Goal: Task Accomplishment & Management: Use online tool/utility

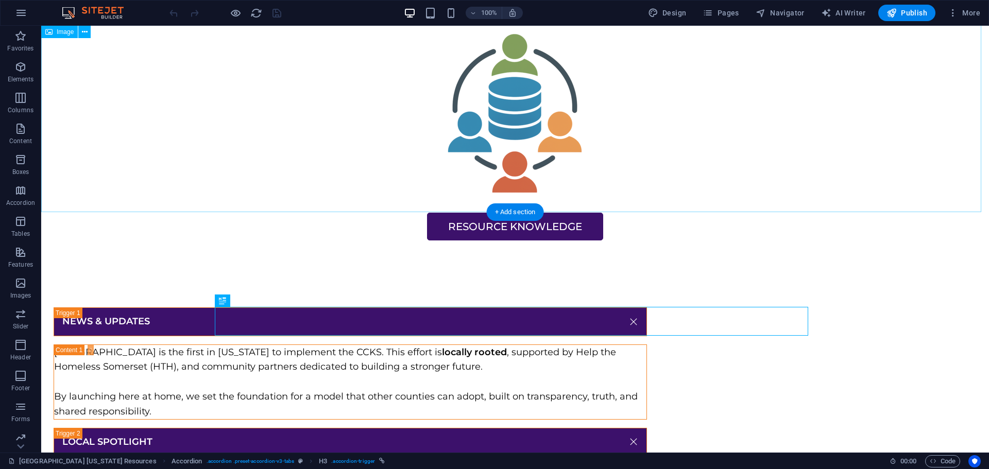
scroll to position [50, 0]
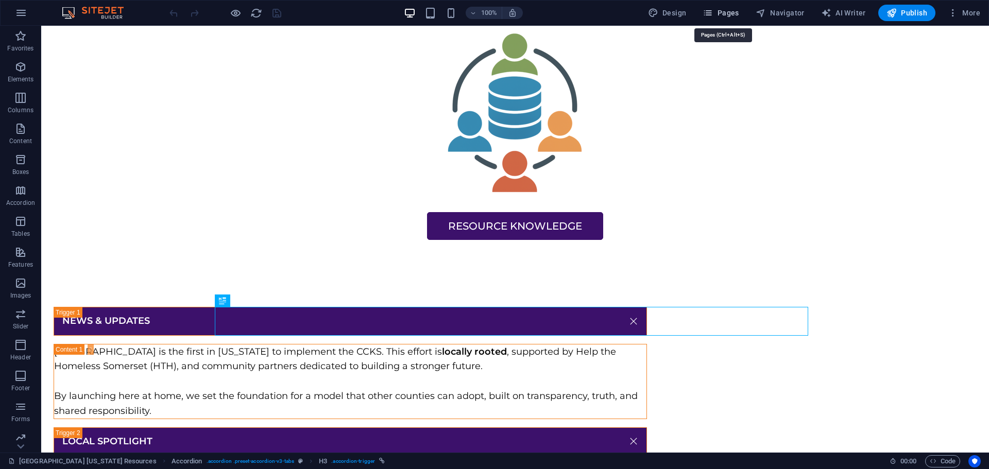
click at [720, 13] on span "Pages" at bounding box center [720, 13] width 36 height 10
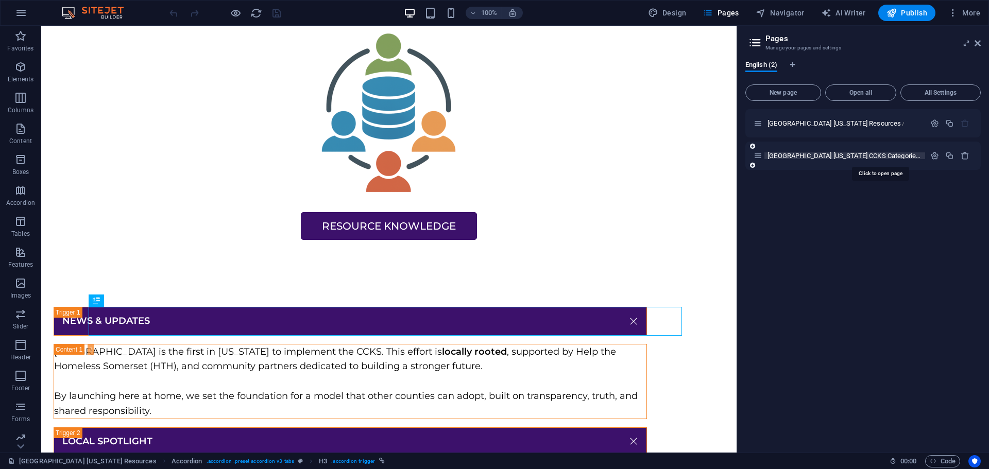
click at [812, 156] on span "[GEOGRAPHIC_DATA] [US_STATE] CCKS Categories /[GEOGRAPHIC_DATA]-county-[US_STAT…" at bounding box center [895, 156] width 257 height 8
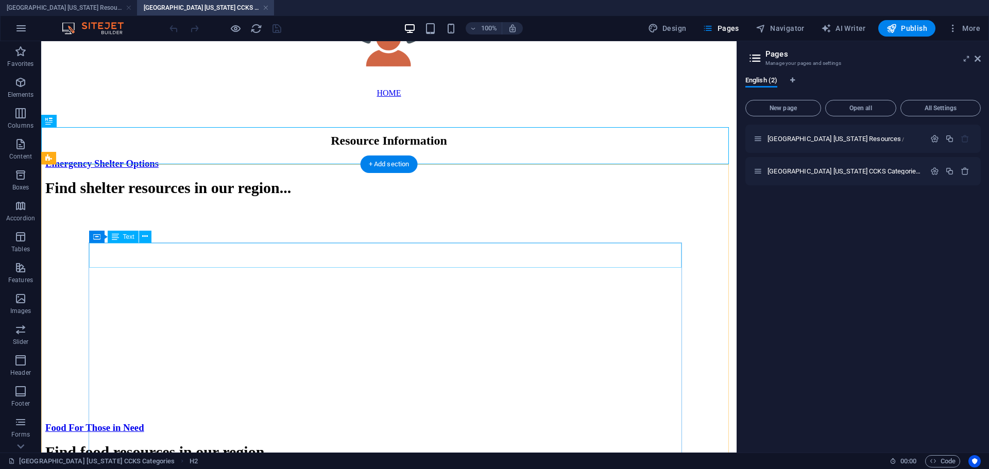
scroll to position [205, 0]
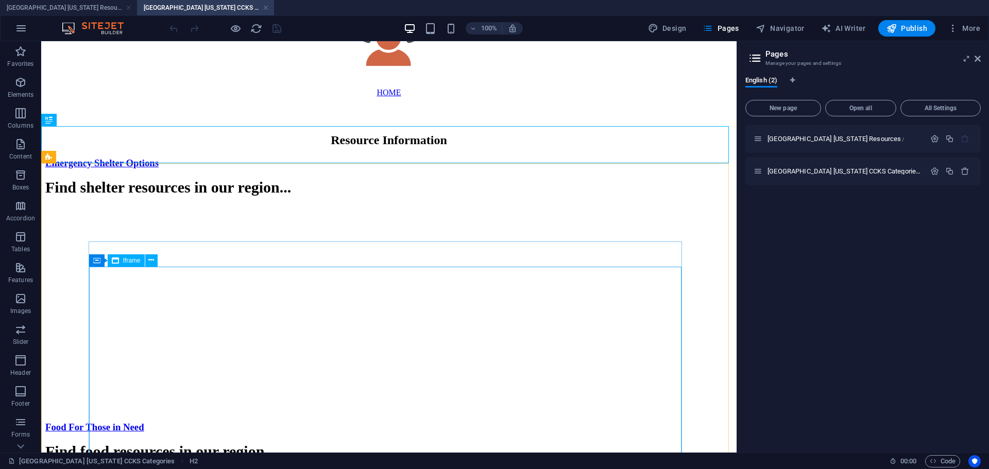
click at [134, 264] on div "Iframe" at bounding box center [126, 260] width 37 height 12
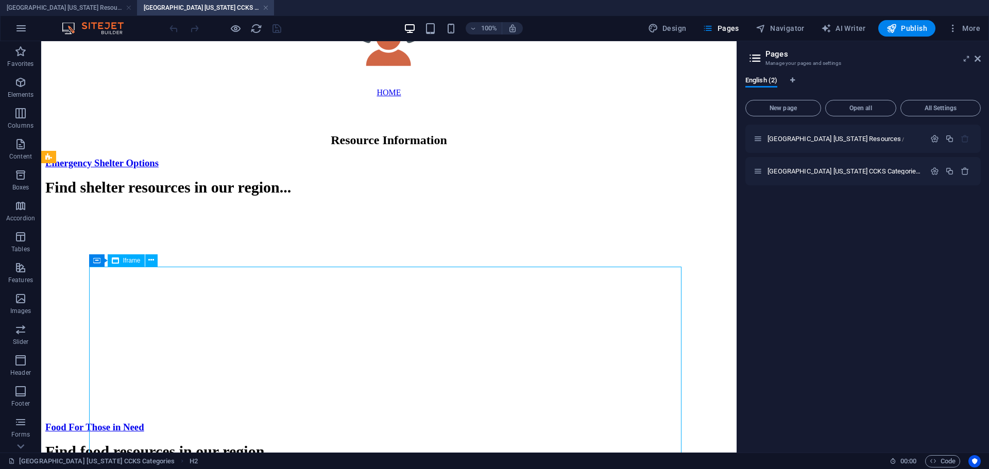
click at [134, 264] on div "Iframe" at bounding box center [126, 260] width 37 height 12
select select "%"
select select "px"
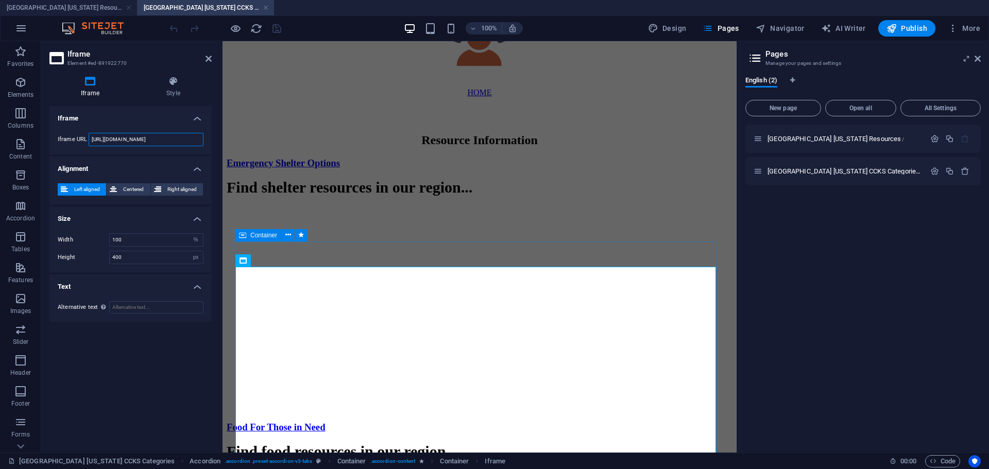
click at [141, 138] on input "[URL][DOMAIN_NAME]" at bounding box center [146, 139] width 115 height 13
paste input "kb=4&cat=9&q"
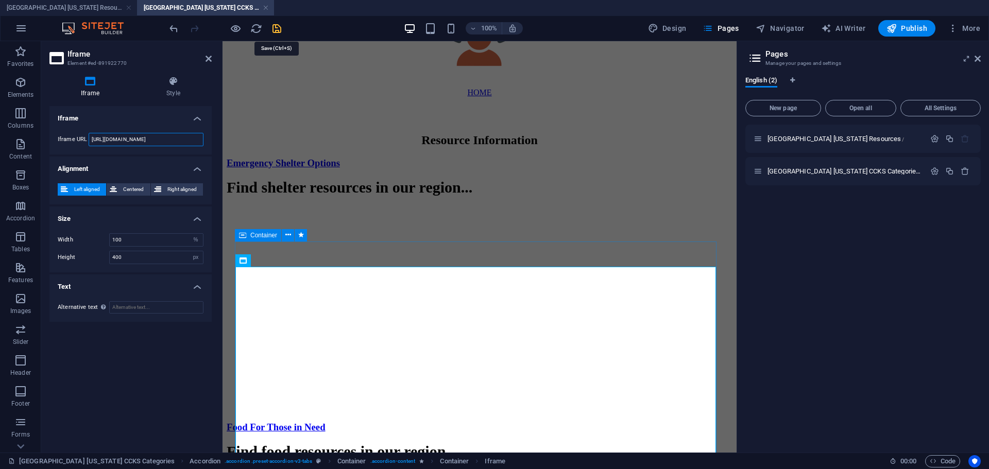
type input "[URL][DOMAIN_NAME]"
click at [280, 28] on icon "save" at bounding box center [277, 29] width 12 height 12
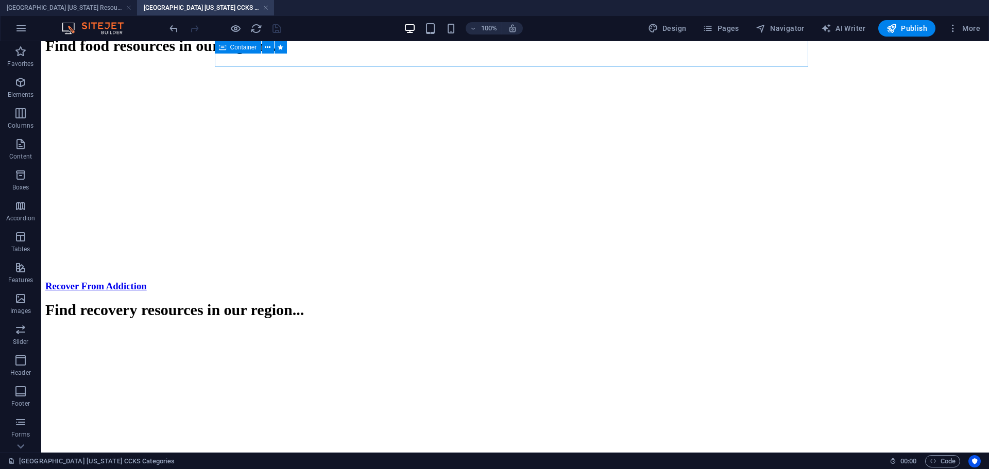
scroll to position [612, 0]
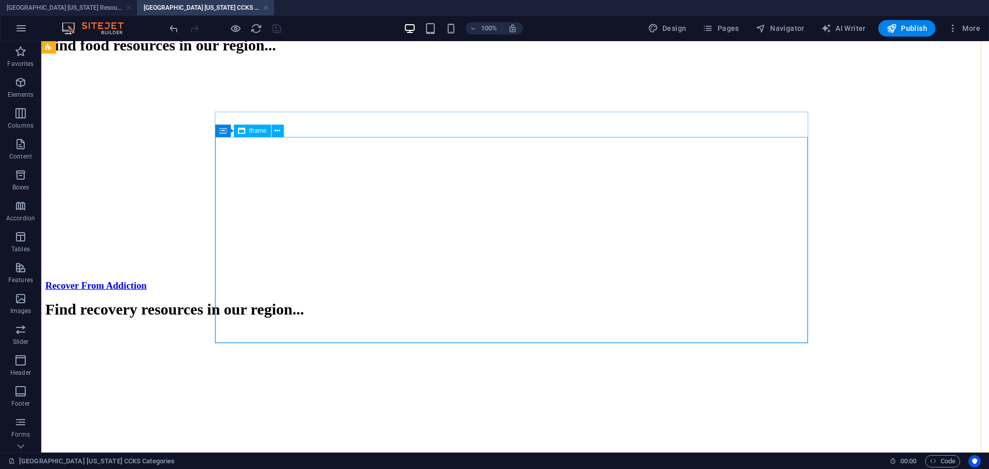
click at [262, 134] on span "Iframe" at bounding box center [258, 131] width 18 height 6
select select "%"
select select "px"
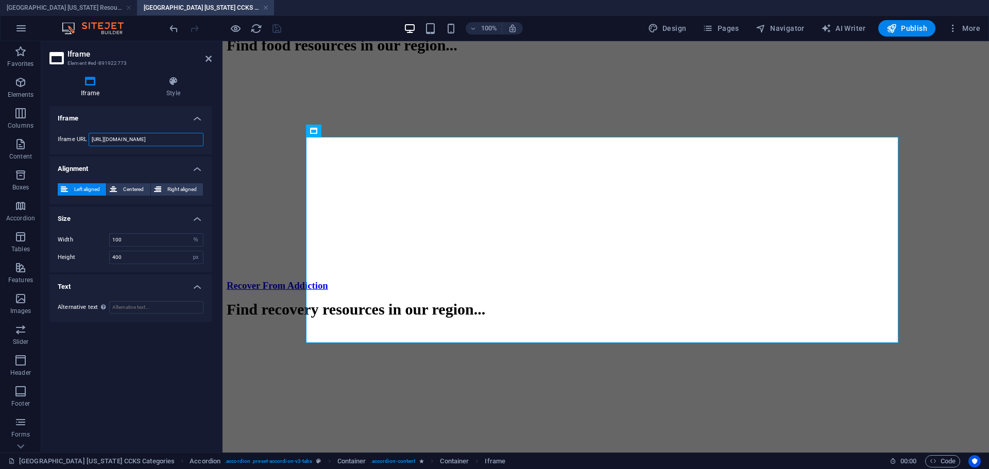
click at [112, 141] on input "[URL][DOMAIN_NAME]" at bounding box center [146, 139] width 115 height 13
paste input "kb=4&cat=10&q"
click at [148, 142] on input "[URL][DOMAIN_NAME]" at bounding box center [146, 139] width 115 height 13
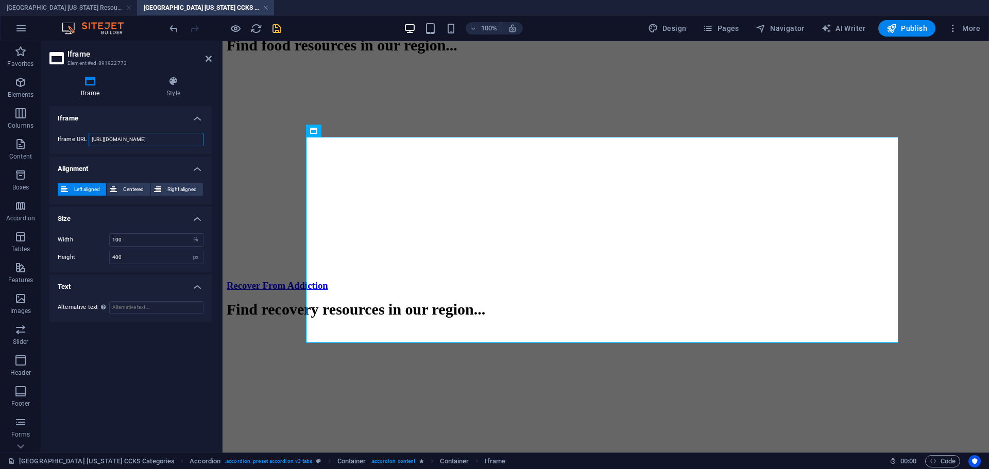
drag, startPoint x: 168, startPoint y: 140, endPoint x: 63, endPoint y: 140, distance: 104.5
click at [63, 140] on div "Iframe URL [URL][DOMAIN_NAME]" at bounding box center [131, 139] width 146 height 13
type input "[URL][DOMAIN_NAME]"
click at [180, 365] on div "Iframe Iframe URL [URL][DOMAIN_NAME] Alignment Left aligned Centered Right alig…" at bounding box center [130, 275] width 162 height 338
click at [280, 26] on icon "save" at bounding box center [277, 29] width 12 height 12
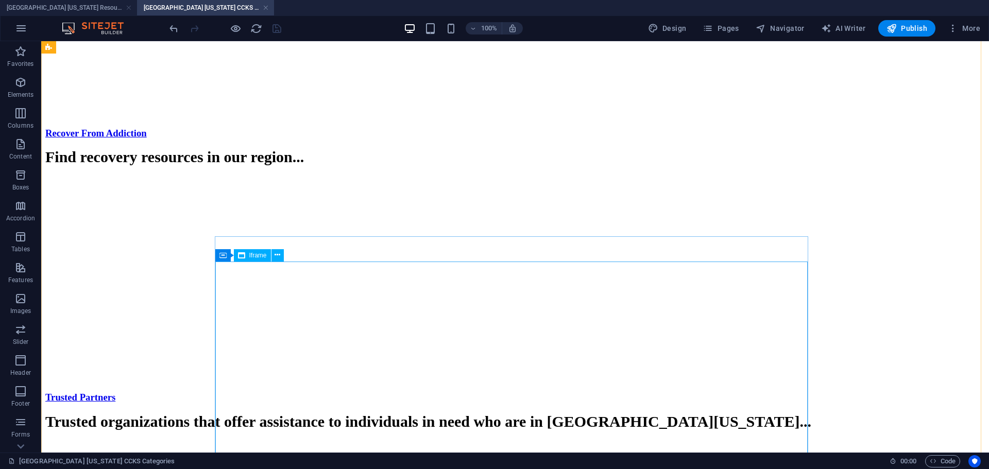
scroll to position [765, 0]
click at [259, 255] on span "Iframe" at bounding box center [258, 255] width 18 height 6
select select "%"
select select "px"
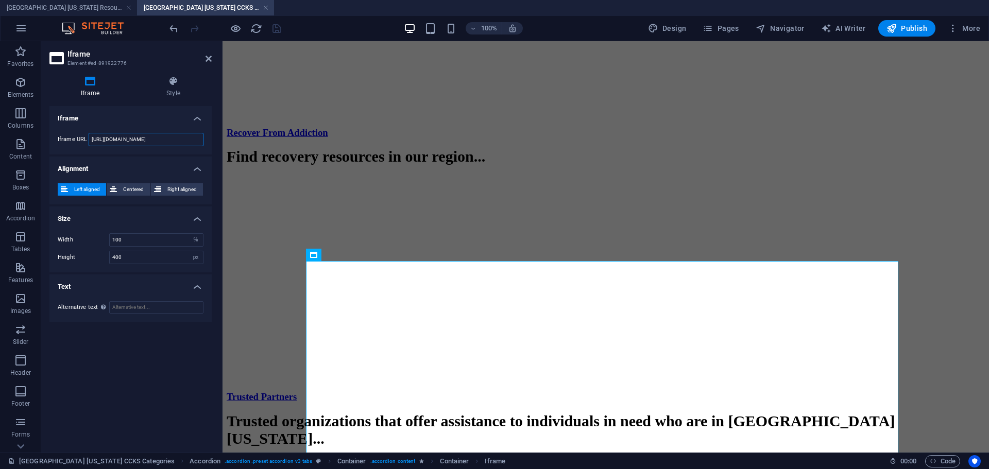
click at [147, 140] on input "[URL][DOMAIN_NAME]" at bounding box center [146, 139] width 115 height 13
paste input "kb=4&cat=11&q="
type input "[URL][DOMAIN_NAME]"
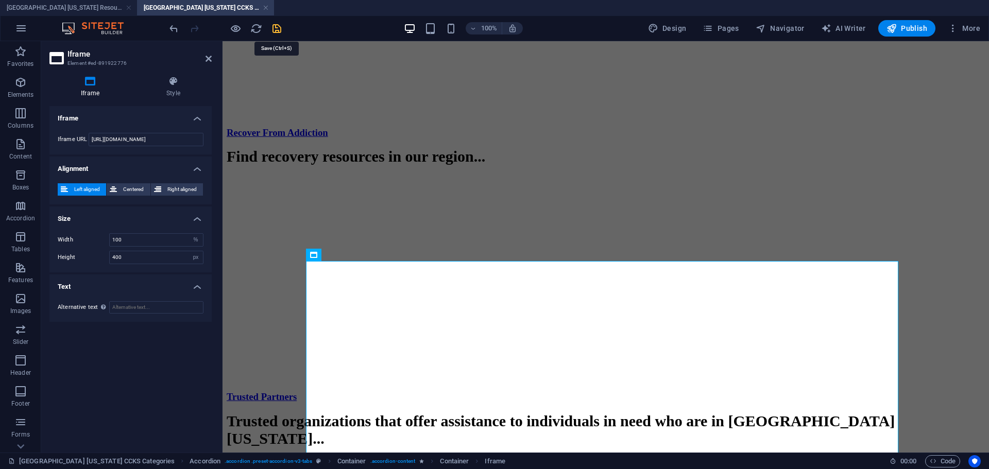
click at [279, 30] on icon "save" at bounding box center [277, 29] width 12 height 12
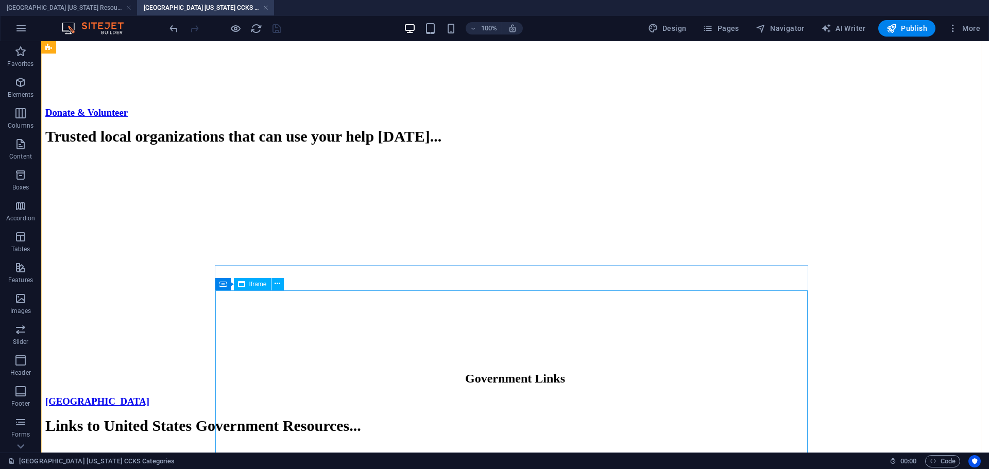
scroll to position [1314, 0]
click at [256, 282] on span "Iframe" at bounding box center [258, 284] width 18 height 6
select select "%"
select select "px"
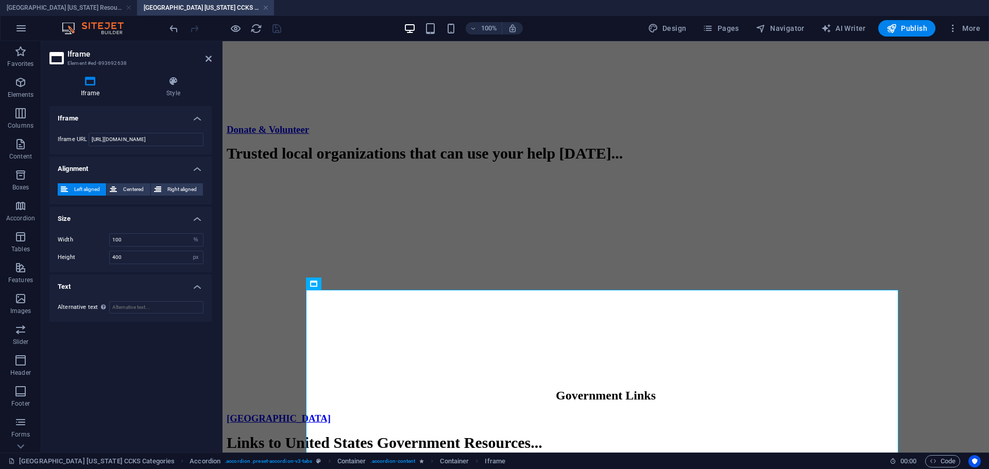
click at [145, 130] on div "Iframe URL [URL][DOMAIN_NAME]" at bounding box center [130, 140] width 162 height 30
click at [147, 140] on input "[URL][DOMAIN_NAME]" at bounding box center [146, 139] width 115 height 13
paste input "kb=2&cat=&q"
type input "[URL][DOMAIN_NAME]"
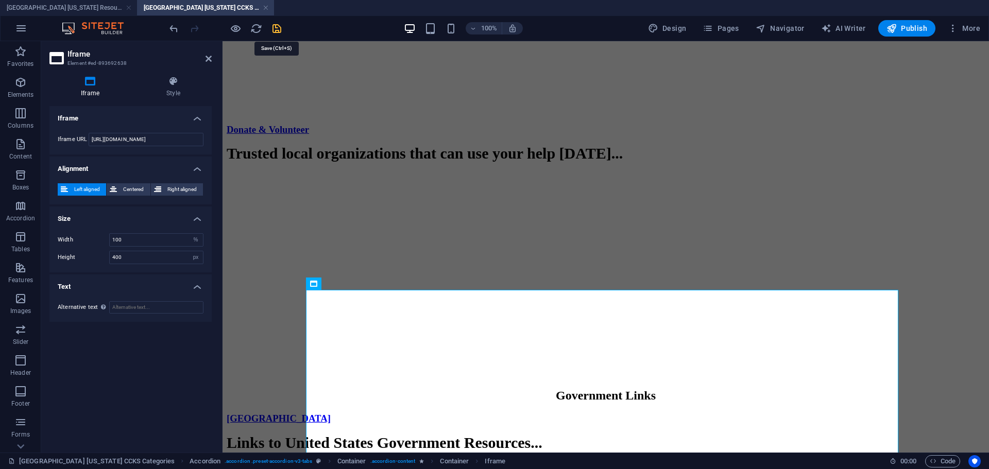
click at [277, 30] on icon "save" at bounding box center [277, 29] width 12 height 12
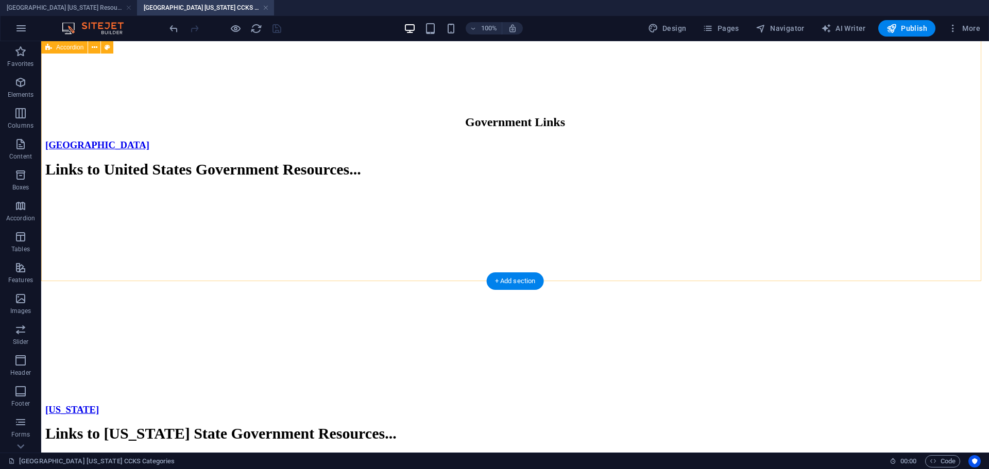
scroll to position [1571, 0]
click at [917, 32] on span "Publish" at bounding box center [906, 28] width 41 height 10
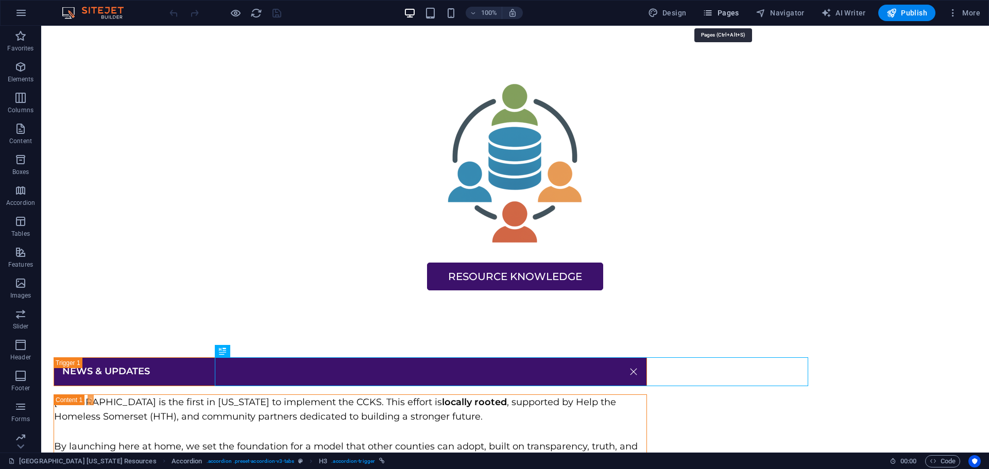
click at [718, 14] on span "Pages" at bounding box center [720, 13] width 36 height 10
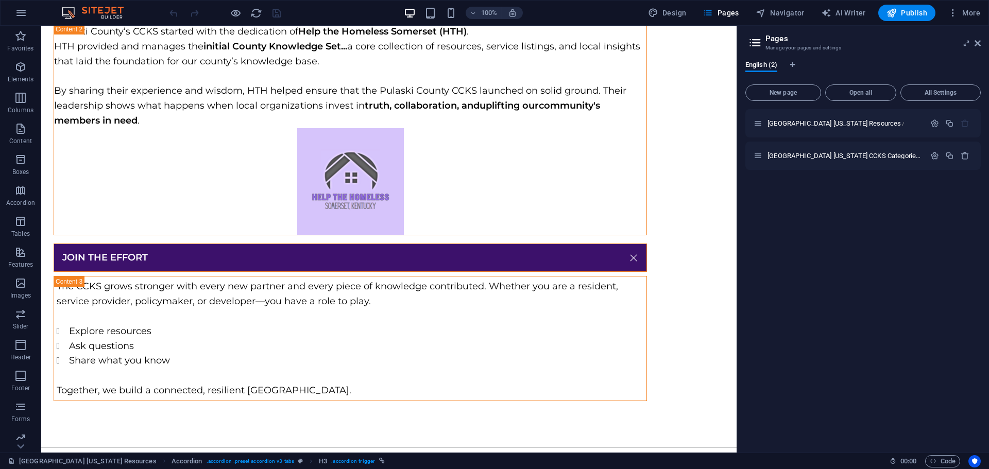
scroll to position [496, 0]
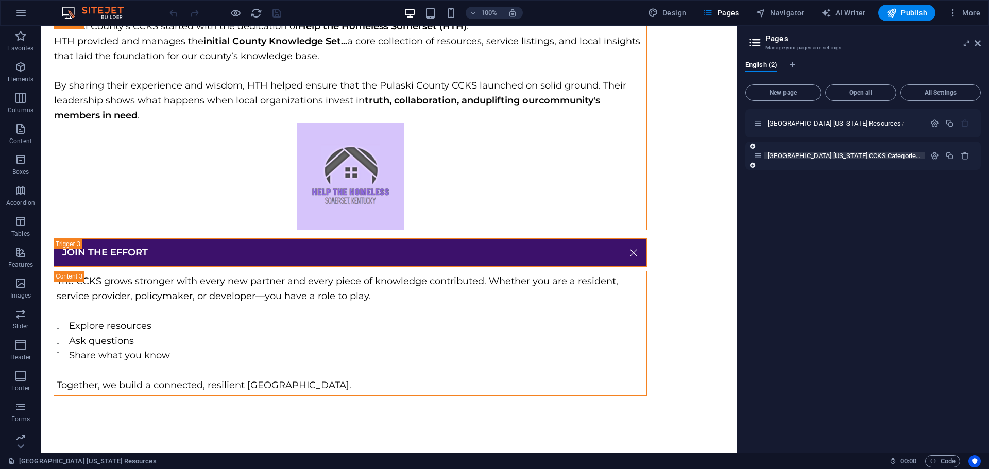
click at [813, 155] on span "[GEOGRAPHIC_DATA] [US_STATE] CCKS Categories /[GEOGRAPHIC_DATA]-county-[US_STAT…" at bounding box center [895, 156] width 257 height 8
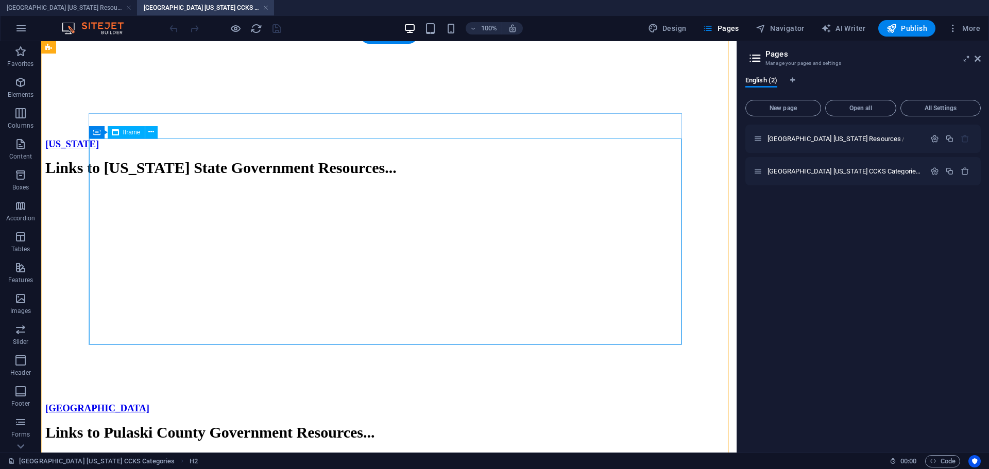
scroll to position [1854, 0]
click at [132, 134] on span "Iframe" at bounding box center [132, 132] width 18 height 6
select select "%"
select select "px"
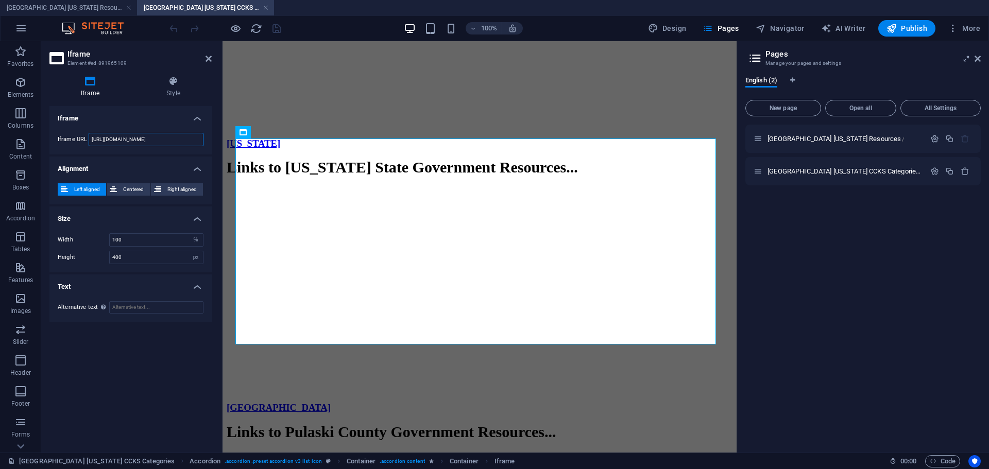
click at [132, 137] on input "https://countyknowledge.net/ROKS/index.php?q=&cat=1" at bounding box center [146, 139] width 115 height 13
paste input "kb=1&cat=1&q="
type input "https://countyknowledge.net/ROKS/index.php?kb=1&cat=1&q="
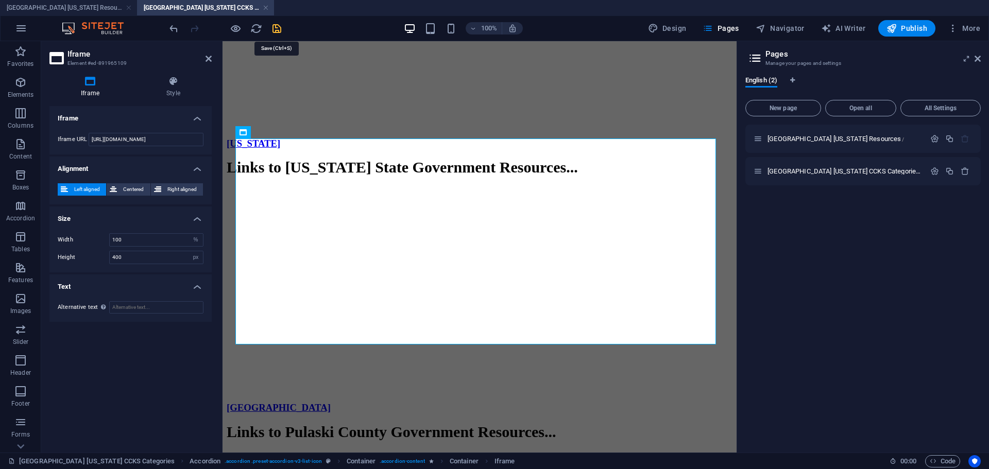
click at [276, 27] on icon "save" at bounding box center [277, 29] width 12 height 12
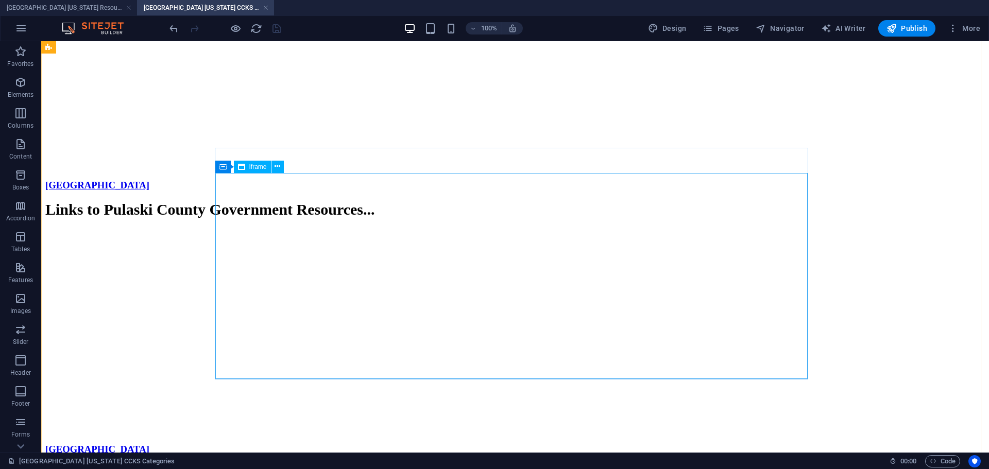
scroll to position [2060, 0]
click at [262, 166] on span "Iframe" at bounding box center [258, 166] width 18 height 6
select select "%"
select select "px"
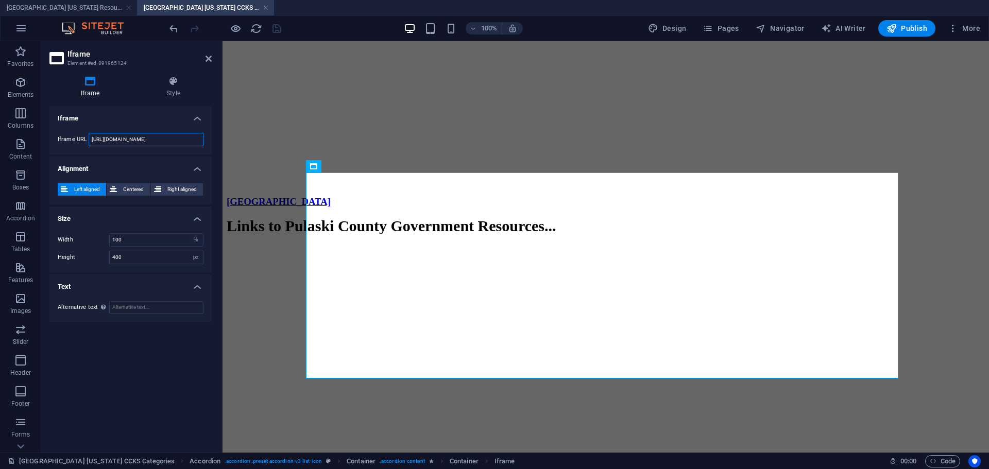
click at [128, 135] on input "https://countyknowledge.net/ROKS/index.php?q=&cat=2" at bounding box center [146, 139] width 115 height 13
paste input "kb=1&cat=2&q="
type input "https://countyknowledge.net/ROKS/index.php?kb=1&cat=2&q="
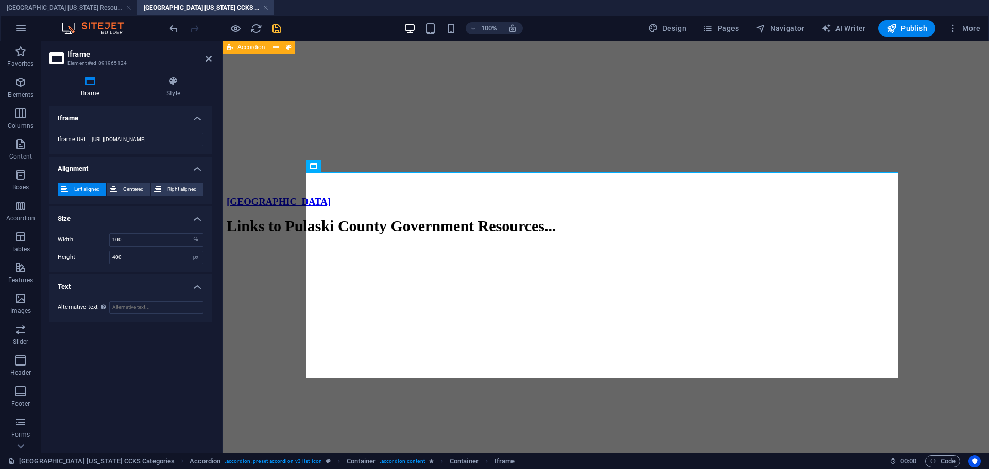
click at [930, 136] on div "United States Links to United States Government Resources... </div> Kentucky Li…" at bounding box center [606, 191] width 758 height 1048
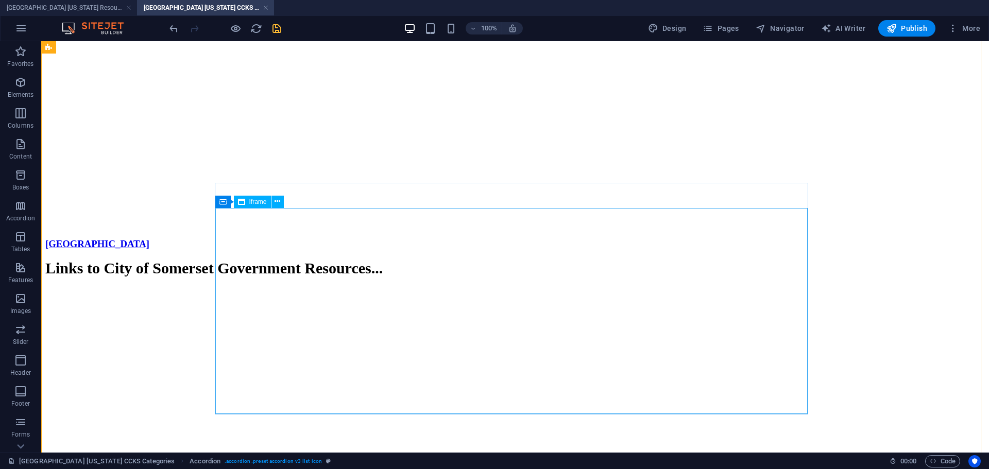
scroll to position [2265, 0]
click at [251, 203] on span "Iframe" at bounding box center [258, 201] width 18 height 6
select select "%"
select select "px"
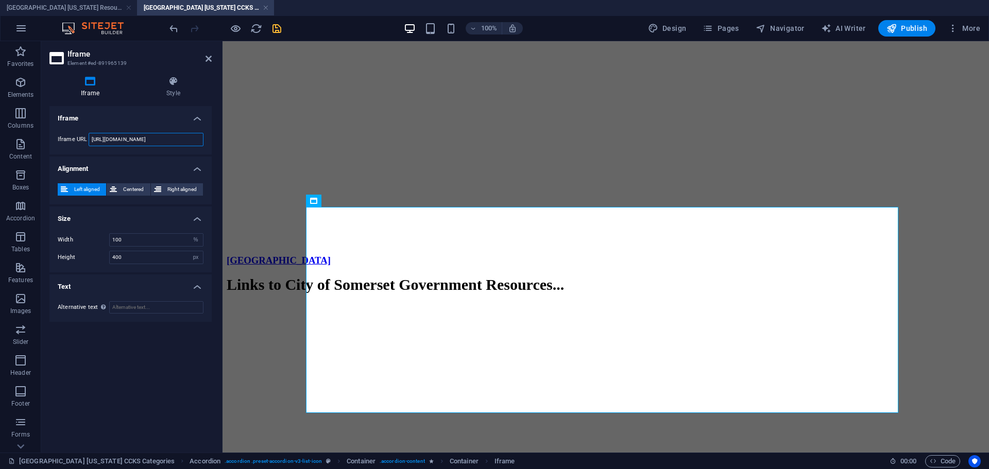
click at [146, 140] on input "https://countyknowledge.net/ROKS/index.php?q=&cat=3" at bounding box center [146, 139] width 115 height 13
paste input "kb=1&cat=3&q="
type input "https://countyknowledge.net/ROKS/index.php?kb=1&cat=3&q="
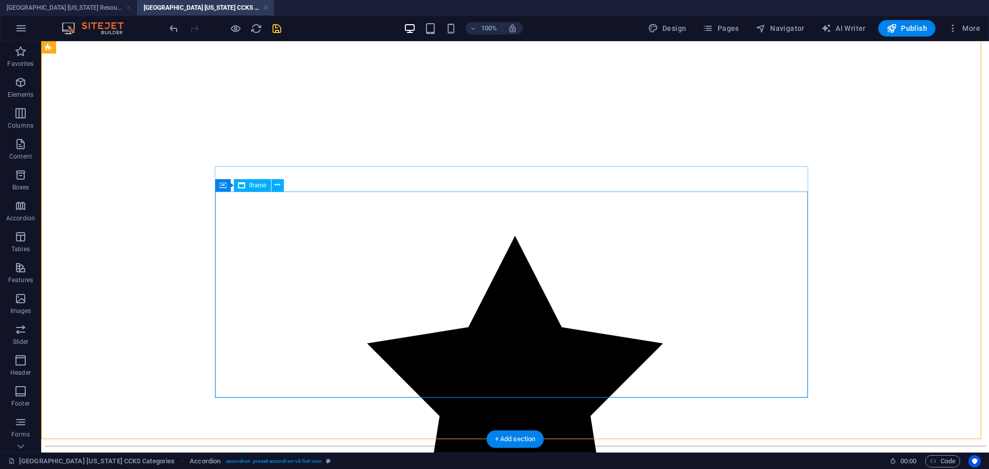
scroll to position [2523, 0]
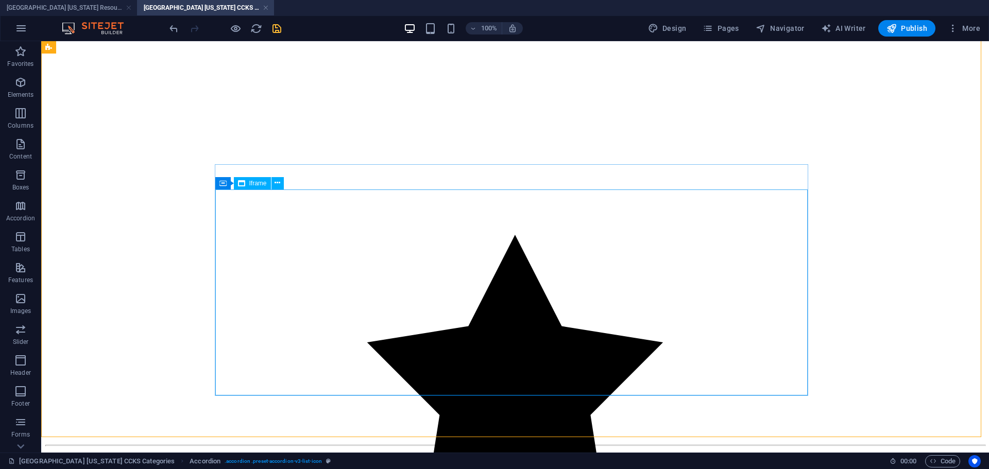
click at [262, 185] on span "Iframe" at bounding box center [258, 183] width 18 height 6
select select "%"
select select "px"
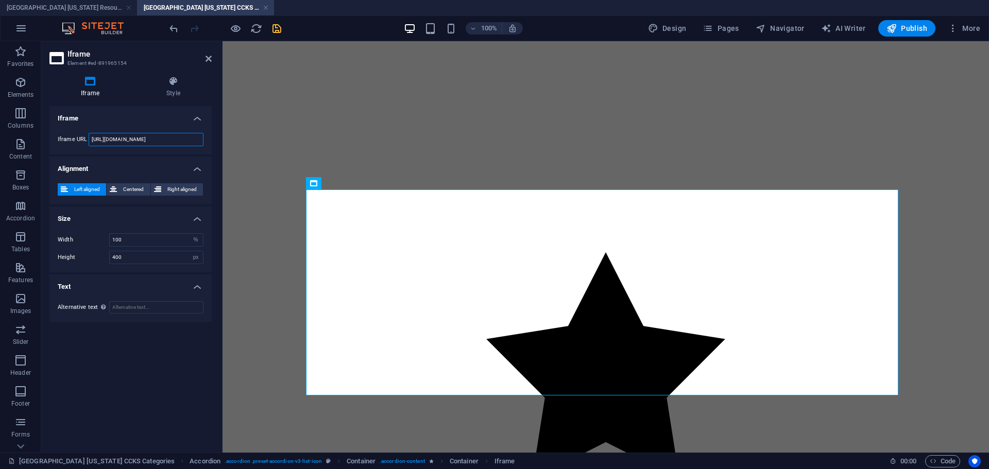
click at [173, 141] on input "https://countyknowledge.net/ROKS/index.php?q=&cat=4" at bounding box center [146, 139] width 115 height 13
paste input "kb=1&cat=4&q="
type input "https://countyknowledge.net/ROKS/index.php?kb=1&cat=4&q="
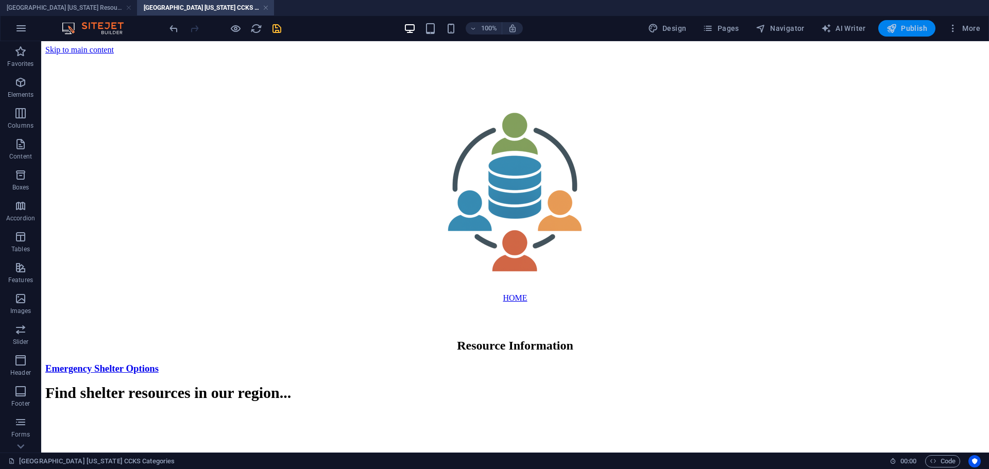
click at [916, 29] on span "Publish" at bounding box center [906, 28] width 41 height 10
